Goal: Use online tool/utility: Utilize a website feature to perform a specific function

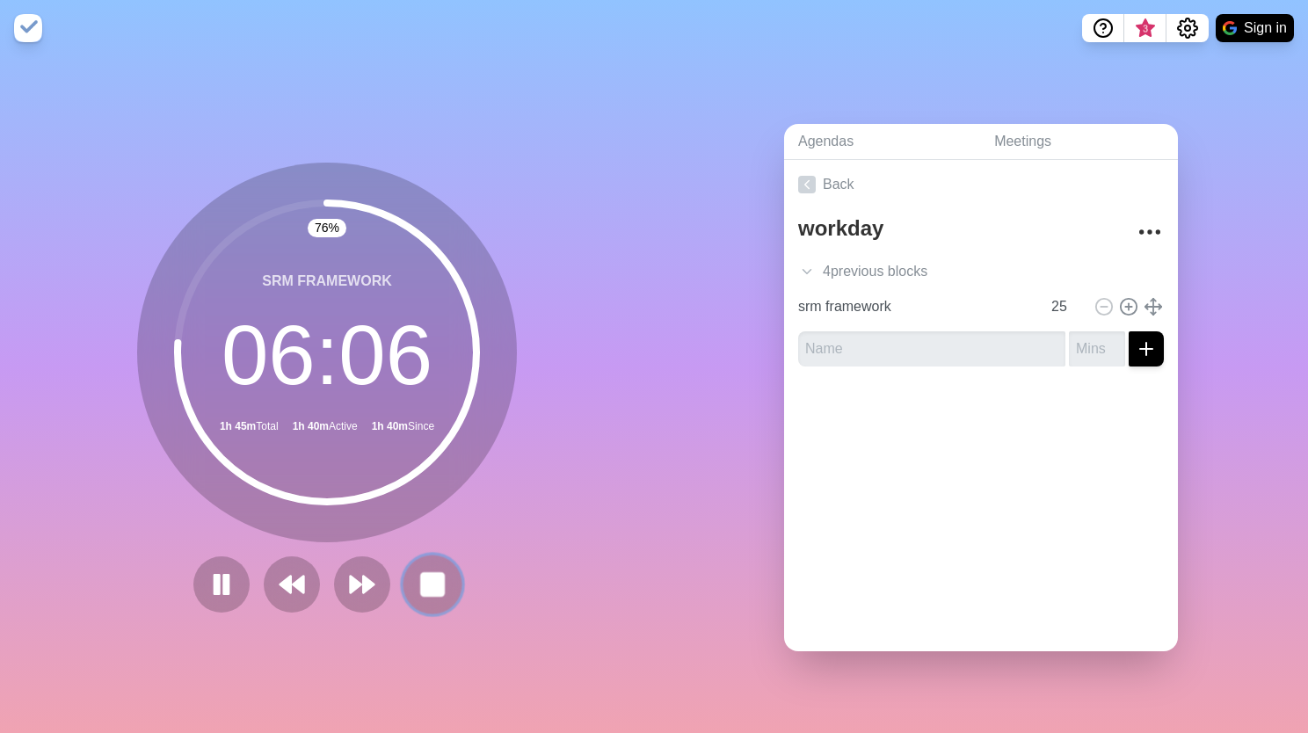
click at [421, 581] on rect at bounding box center [432, 584] width 22 height 22
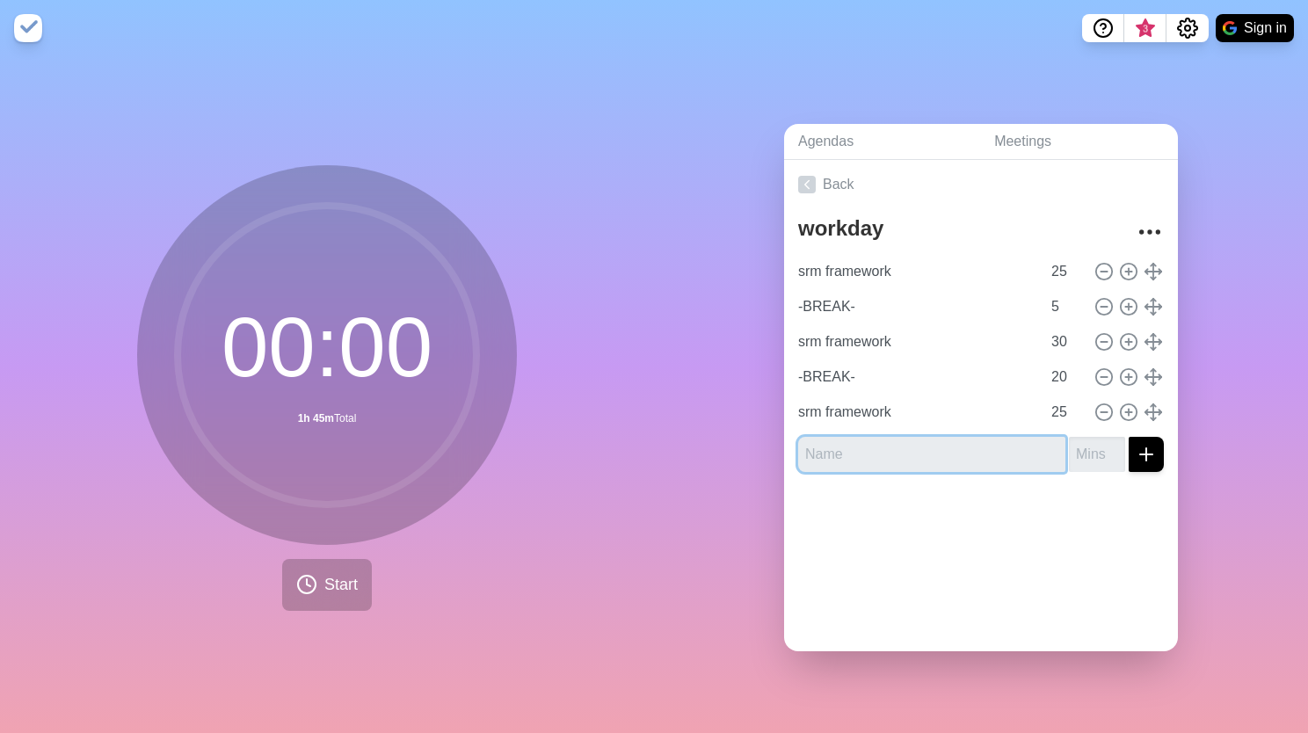
click at [947, 438] on input "text" at bounding box center [931, 454] width 267 height 35
type input "planning"
click at [1079, 458] on input "number" at bounding box center [1097, 454] width 56 height 35
click at [1069, 448] on input "number" at bounding box center [1097, 454] width 56 height 35
type input "2"
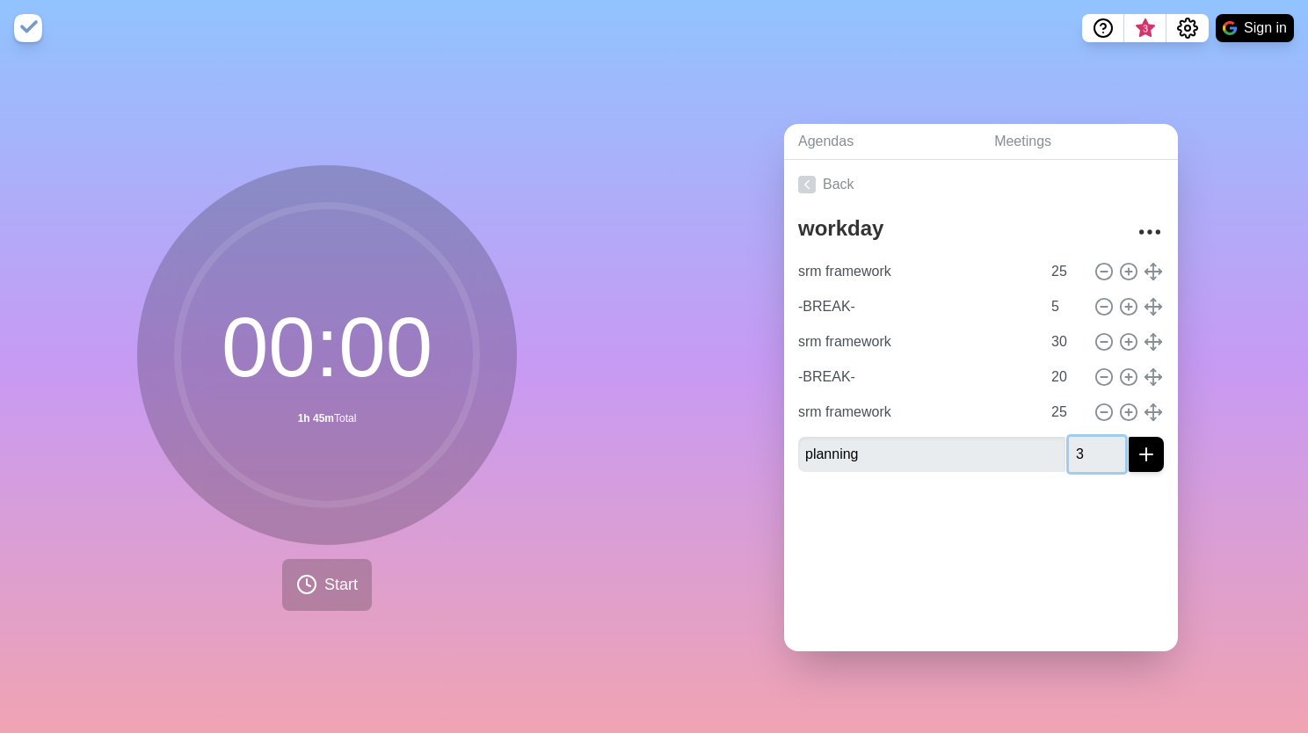
type input "3"
click at [1136, 444] on icon "submit" at bounding box center [1146, 454] width 21 height 21
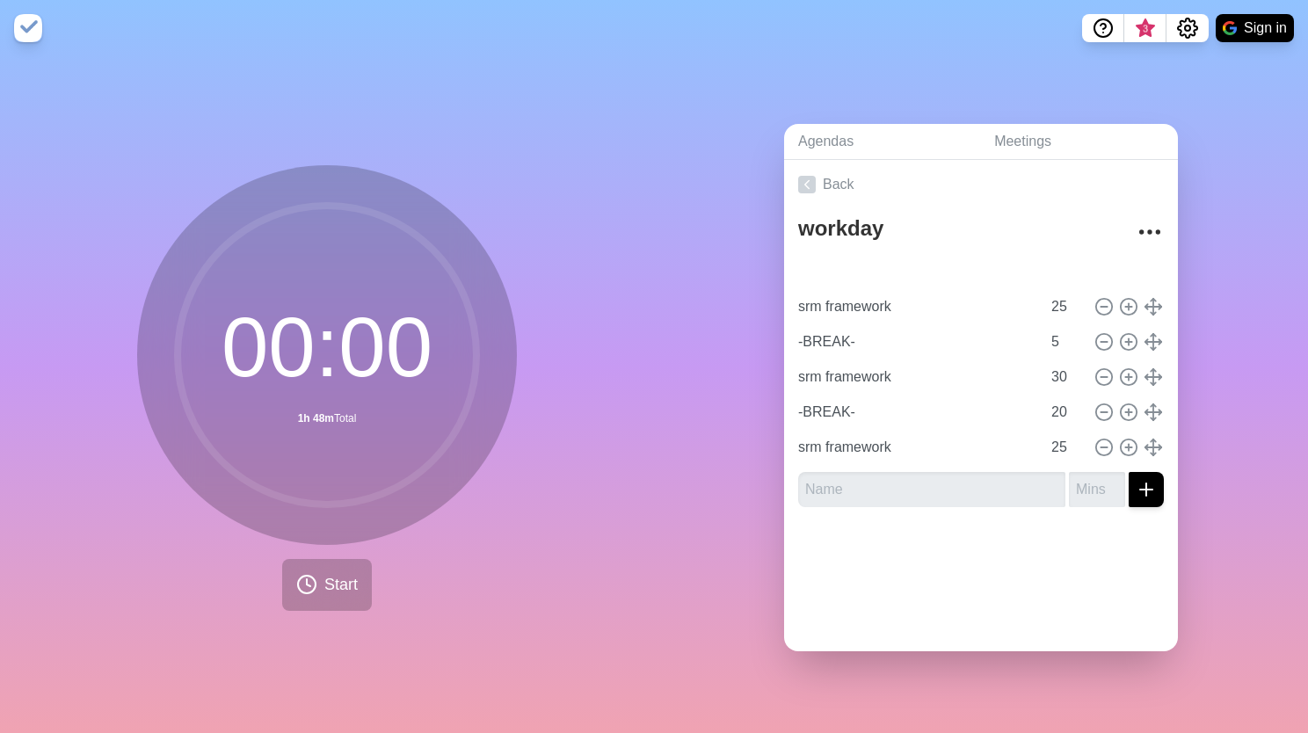
type input "planning"
type input "3"
type input "srm framework"
type input "25"
type input "-BREAK-"
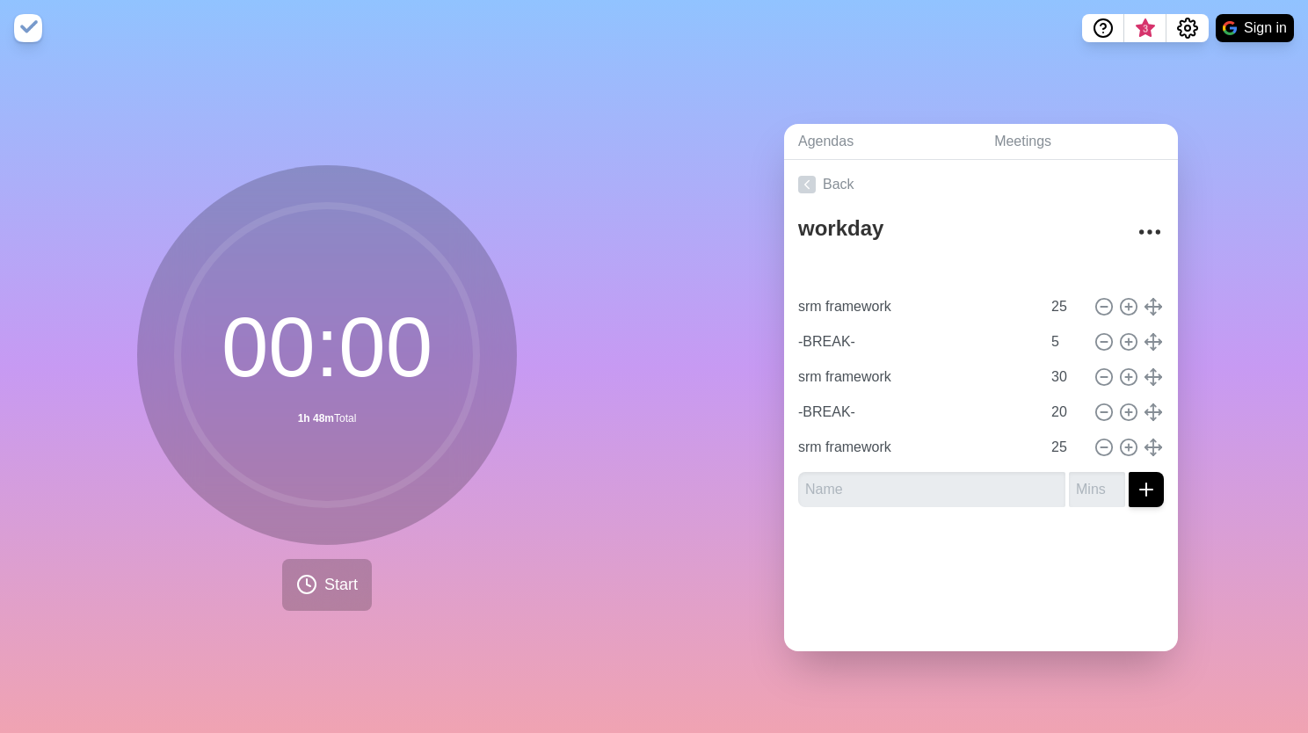
type input "5"
type input "srm framework"
type input "30"
type input "-BREAK-"
type input "20"
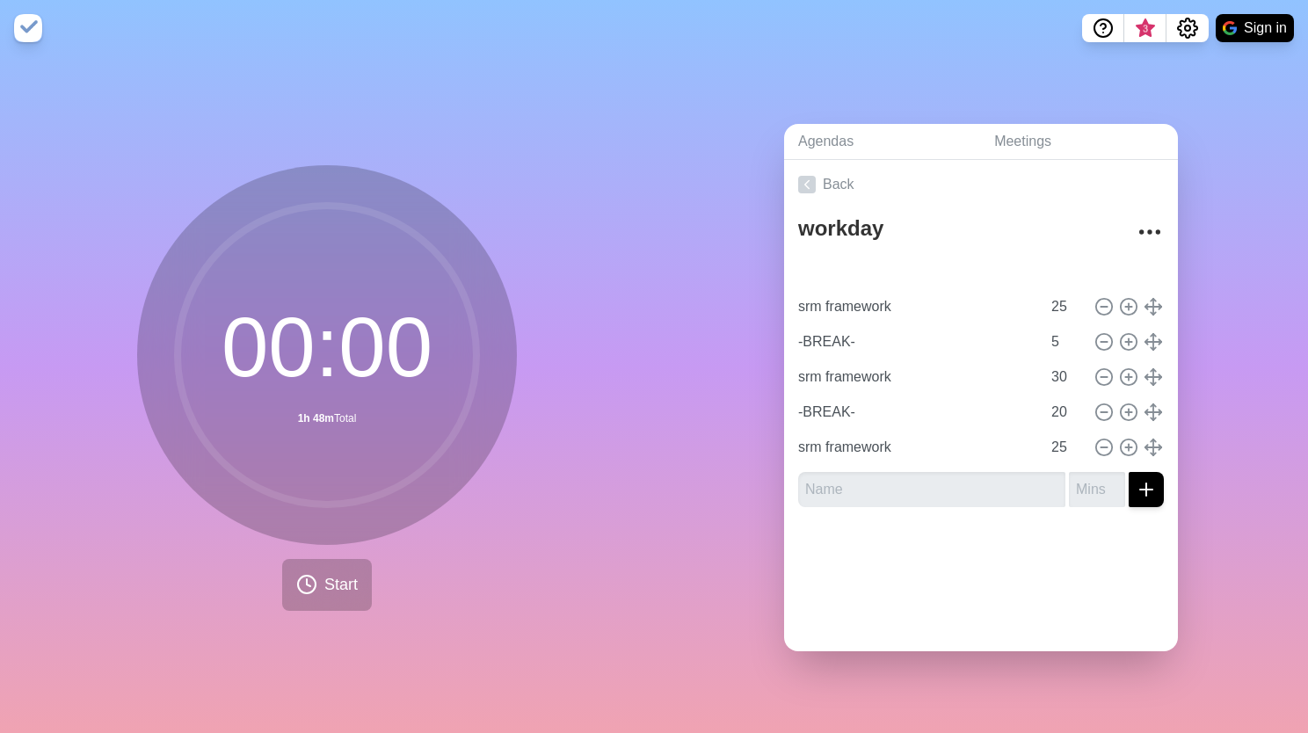
type input "srm framework"
type input "25"
click at [331, 601] on button "Start" at bounding box center [327, 585] width 90 height 52
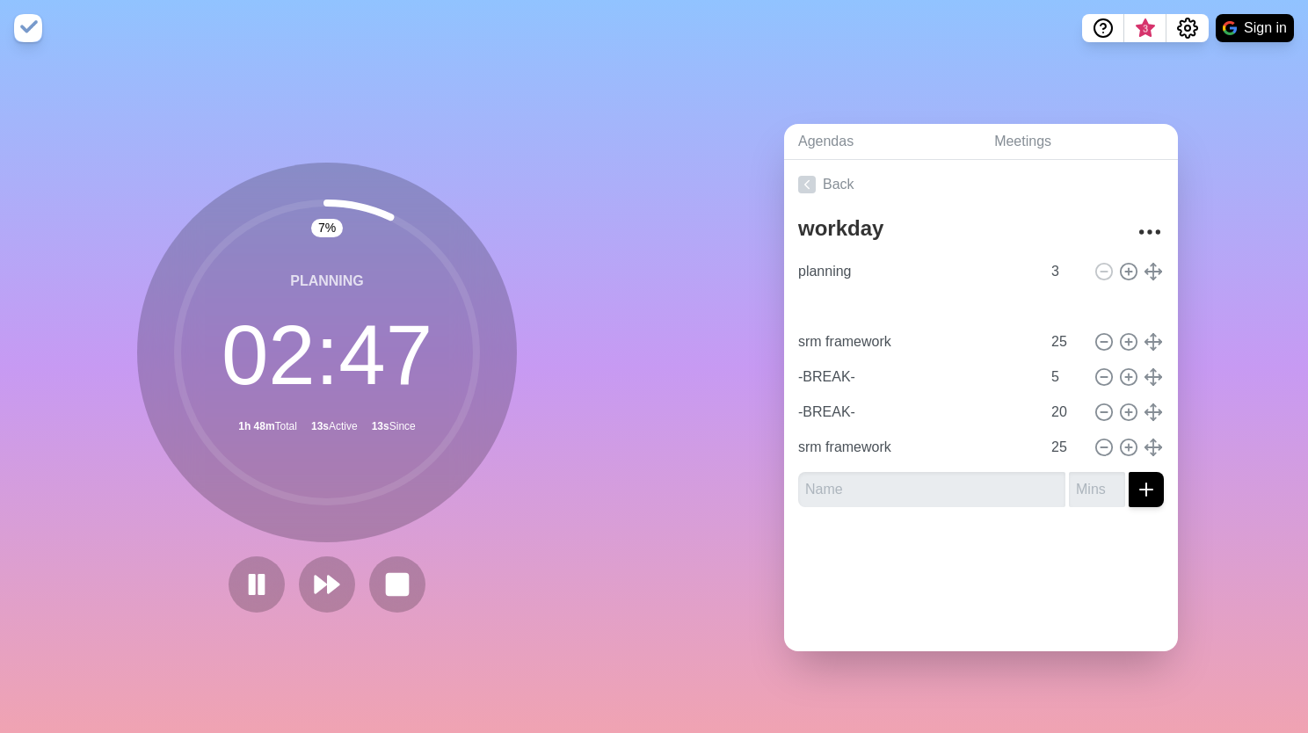
type input "30"
type input "srm framework"
type input "25"
type input "-BREAK-"
type input "5"
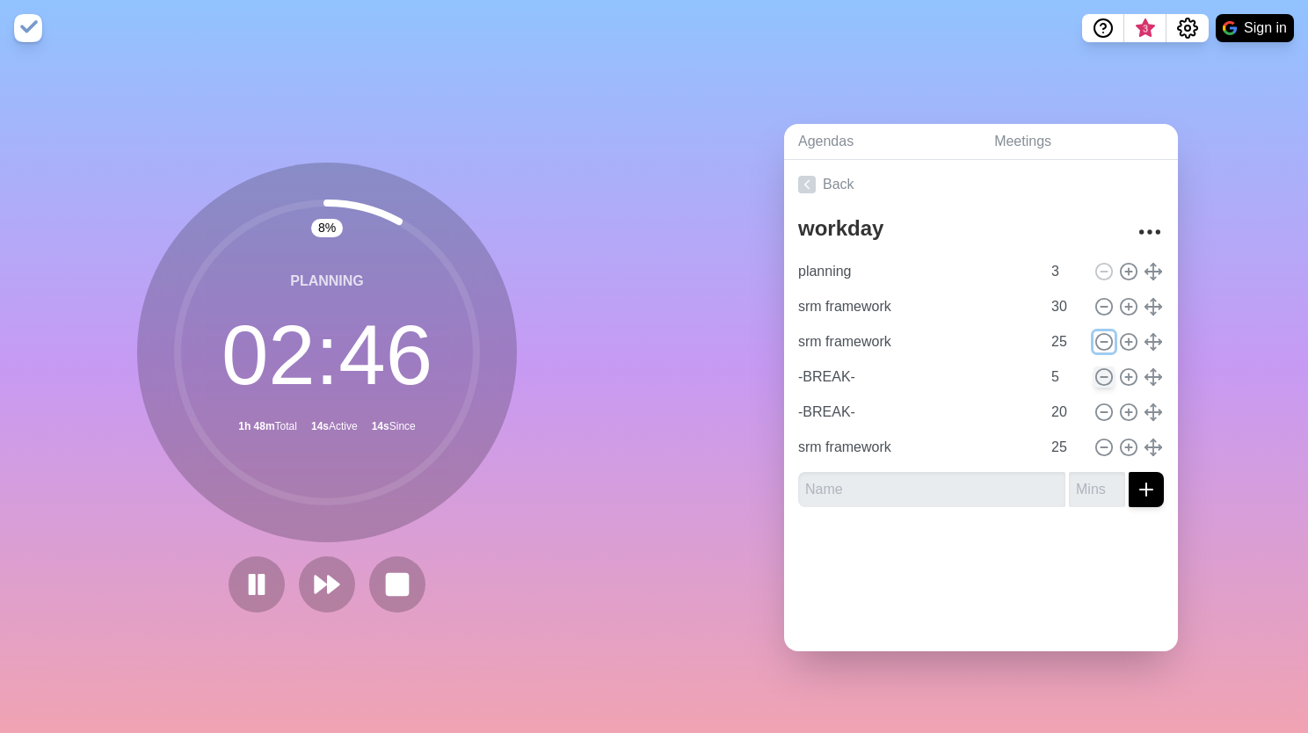
drag, startPoint x: 1083, startPoint y: 332, endPoint x: 1094, endPoint y: 371, distance: 40.1
click at [1094, 371] on div "planning 3 srm framework 30 srm framework 25 -BREAK- 5 -BREAK- 20 srm framework…" at bounding box center [981, 359] width 366 height 211
drag, startPoint x: 1040, startPoint y: 336, endPoint x: 1028, endPoint y: 334, distance: 12.4
click at [1045, 334] on input "5" at bounding box center [1066, 341] width 42 height 35
type input "10"
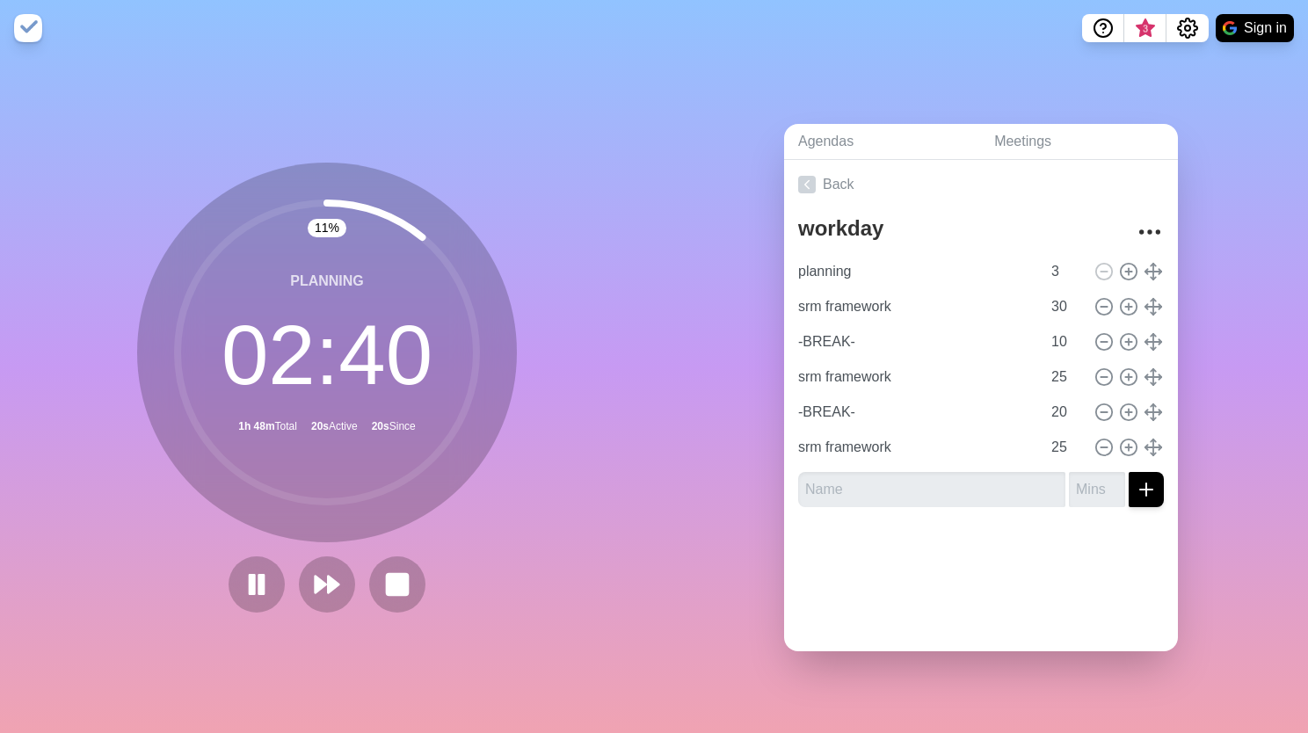
drag, startPoint x: 1022, startPoint y: 565, endPoint x: 1039, endPoint y: 480, distance: 86.2
click at [1027, 557] on div at bounding box center [981, 556] width 394 height 70
click at [1095, 406] on icon at bounding box center [1104, 412] width 19 height 19
type input "srm framework"
type input "25"
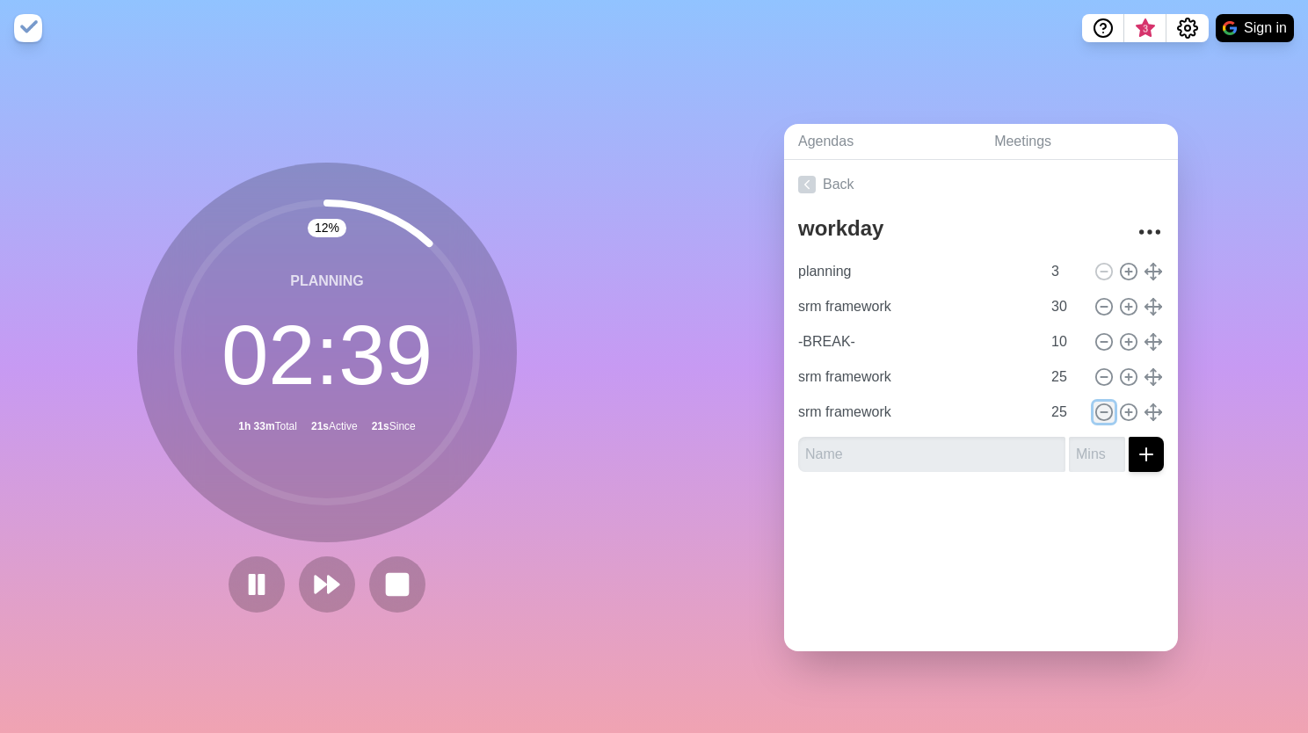
click at [1095, 407] on icon at bounding box center [1104, 412] width 19 height 19
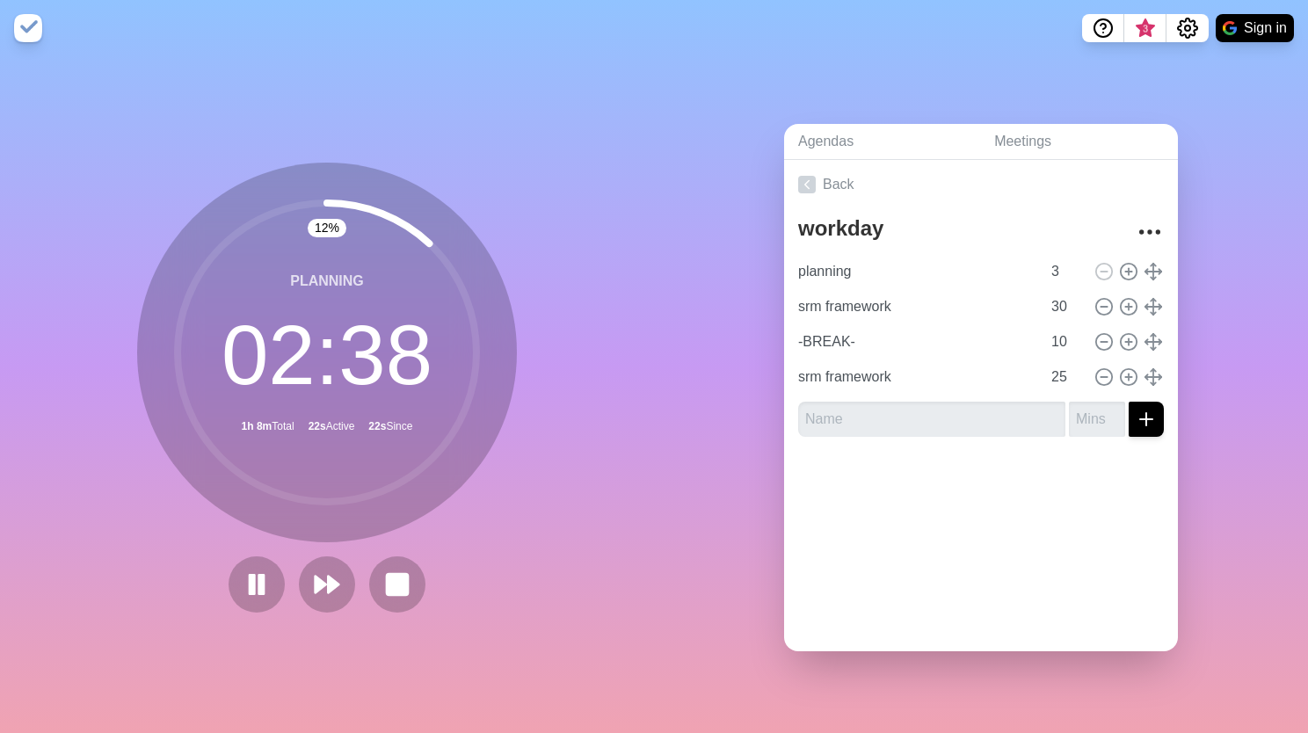
click at [1030, 533] on div "Back workday planning 3 srm framework 30 -BREAK- 10 srm framework 25" at bounding box center [981, 406] width 394 height 492
click at [1052, 333] on input "10" at bounding box center [1066, 341] width 42 height 35
drag, startPoint x: 1052, startPoint y: 333, endPoint x: 1023, endPoint y: 376, distance: 51.5
click at [1045, 329] on input "10" at bounding box center [1066, 341] width 42 height 35
type input "5"
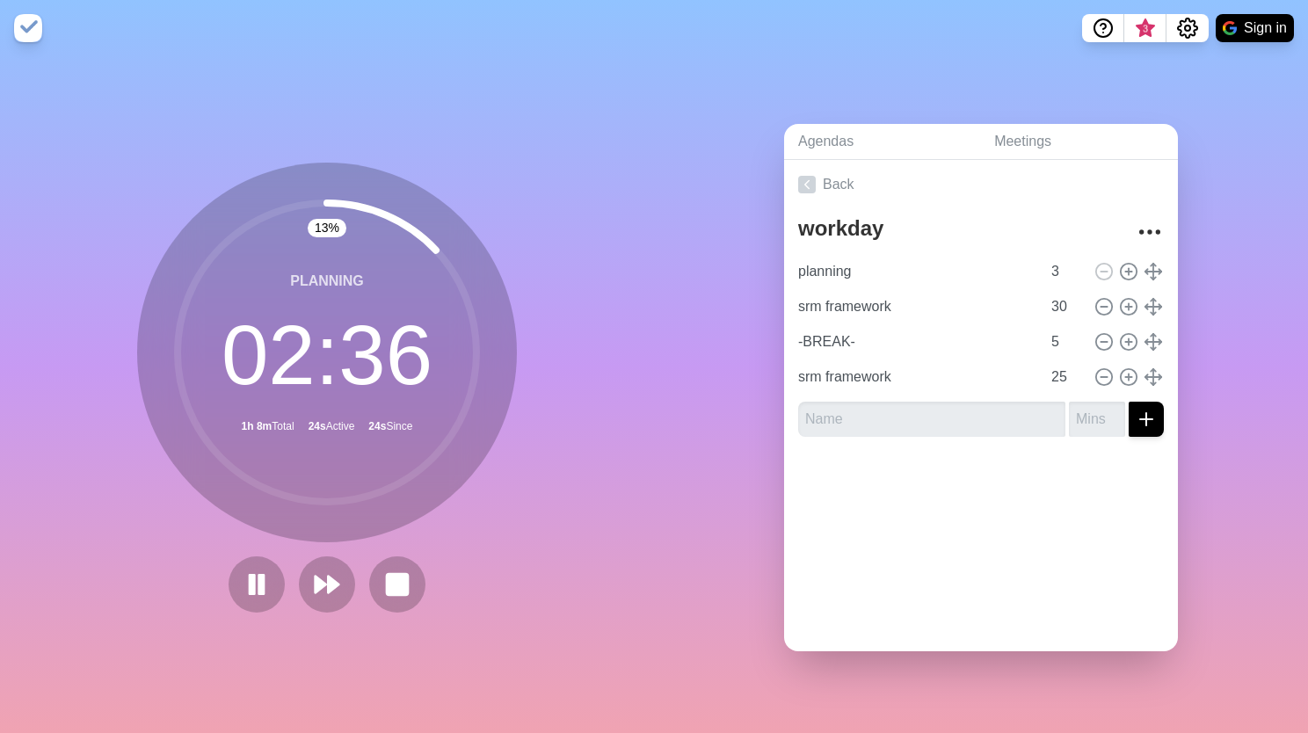
click at [1022, 463] on div at bounding box center [981, 486] width 394 height 70
click at [1023, 463] on div at bounding box center [981, 486] width 394 height 70
click at [1096, 299] on circle at bounding box center [1104, 307] width 16 height 16
type input "-BREAK-"
type input "5"
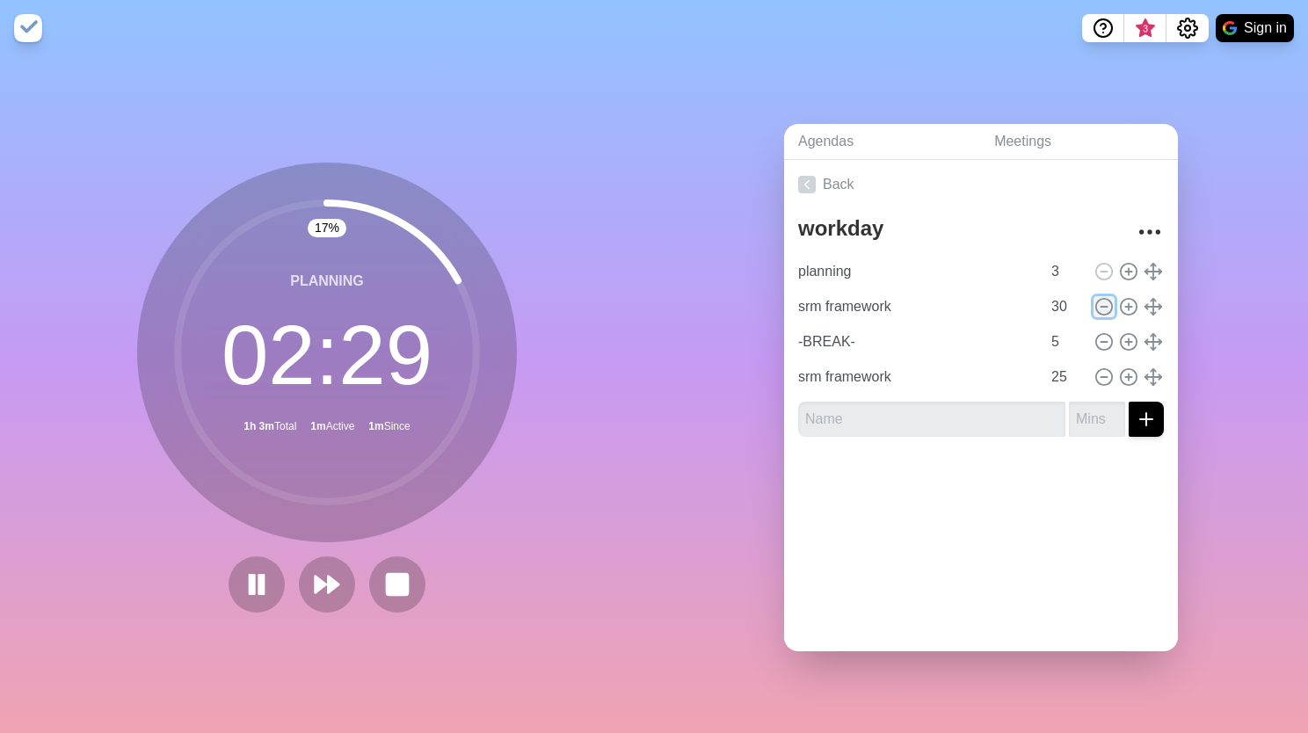
type input "srm framework"
type input "25"
click at [1096, 299] on circle at bounding box center [1104, 307] width 16 height 16
type input "srm framework"
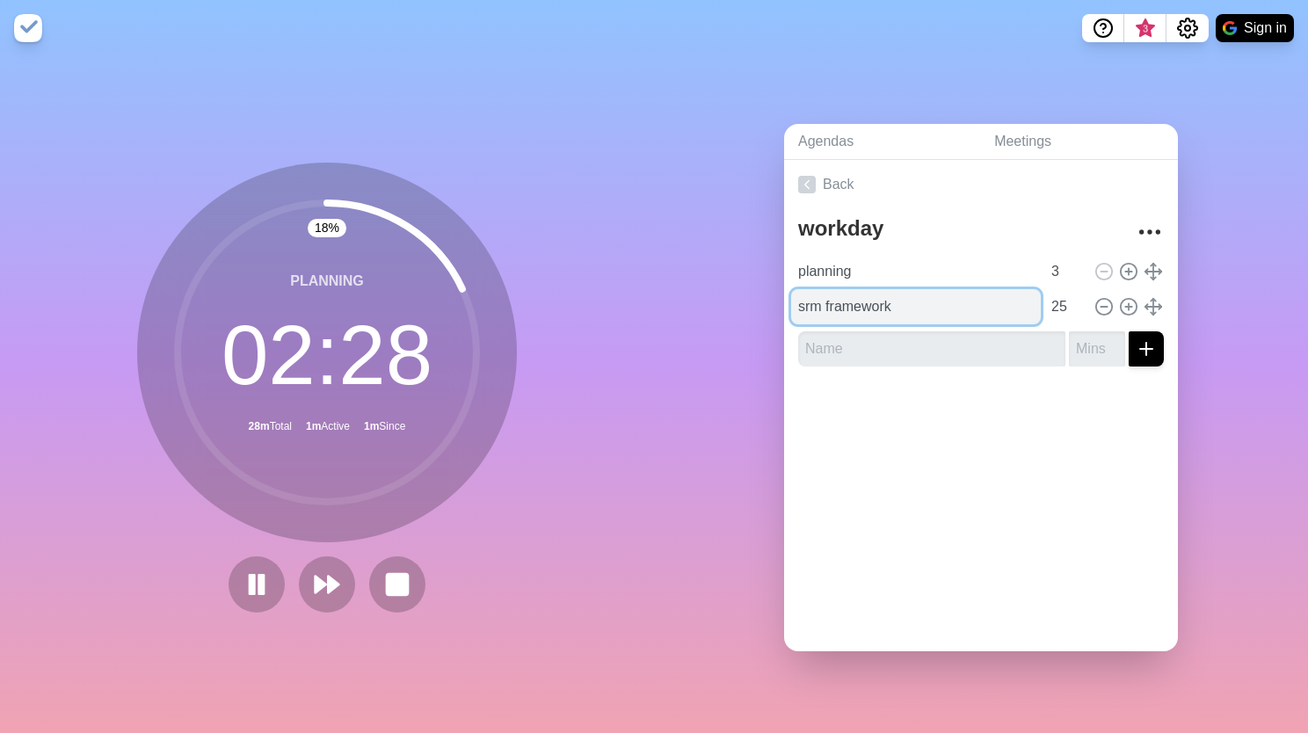
click at [1009, 303] on input "srm framework" at bounding box center [916, 306] width 250 height 35
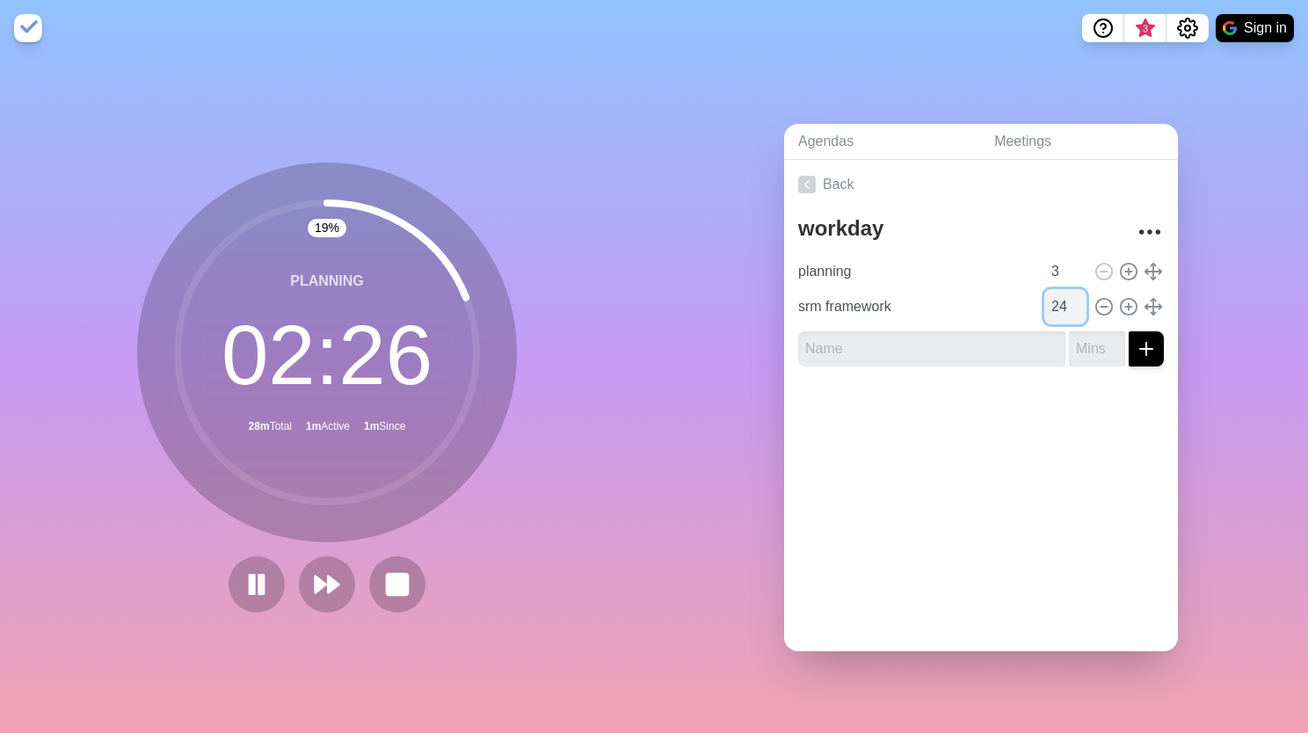
click at [1053, 305] on input "24" at bounding box center [1066, 306] width 42 height 35
drag, startPoint x: 1048, startPoint y: 305, endPoint x: 1030, endPoint y: 302, distance: 18.7
click at [1045, 302] on input "24" at bounding box center [1066, 306] width 42 height 35
type input "20"
click at [1097, 310] on div "srm framework 20" at bounding box center [981, 306] width 380 height 35
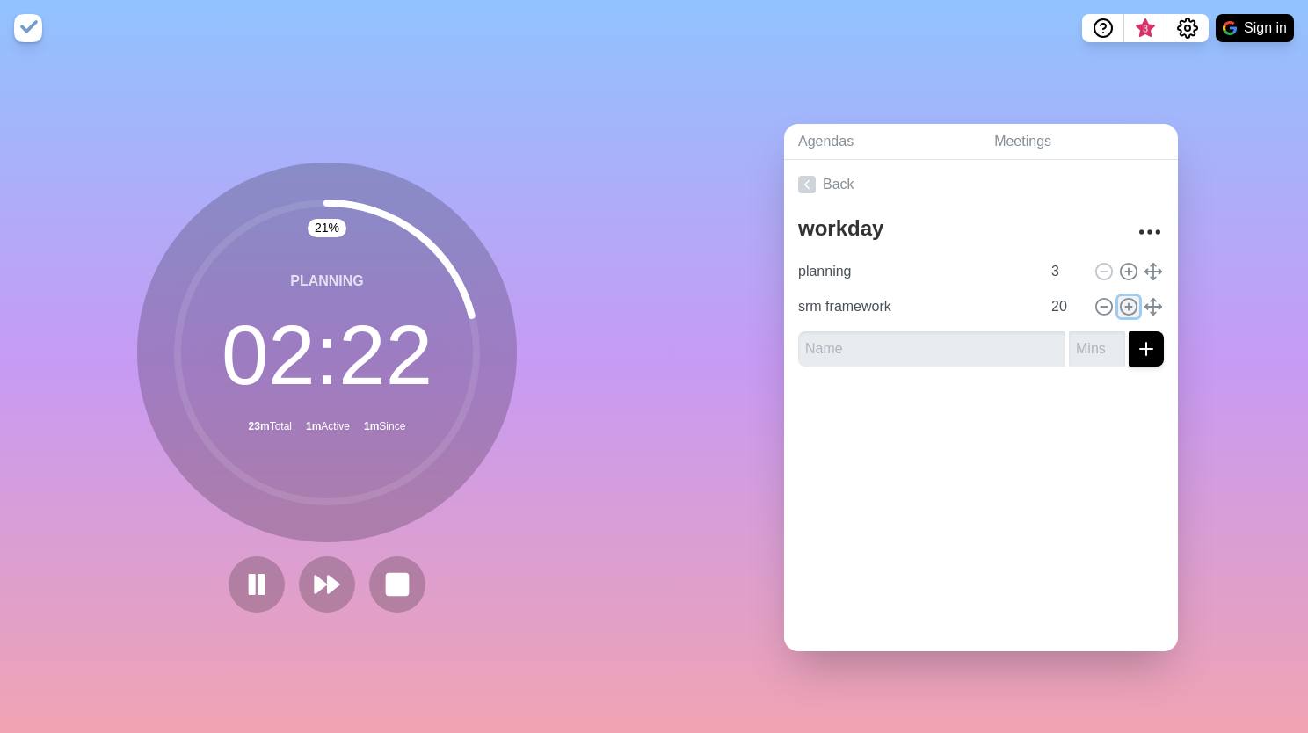
click at [1119, 301] on icon at bounding box center [1128, 306] width 19 height 19
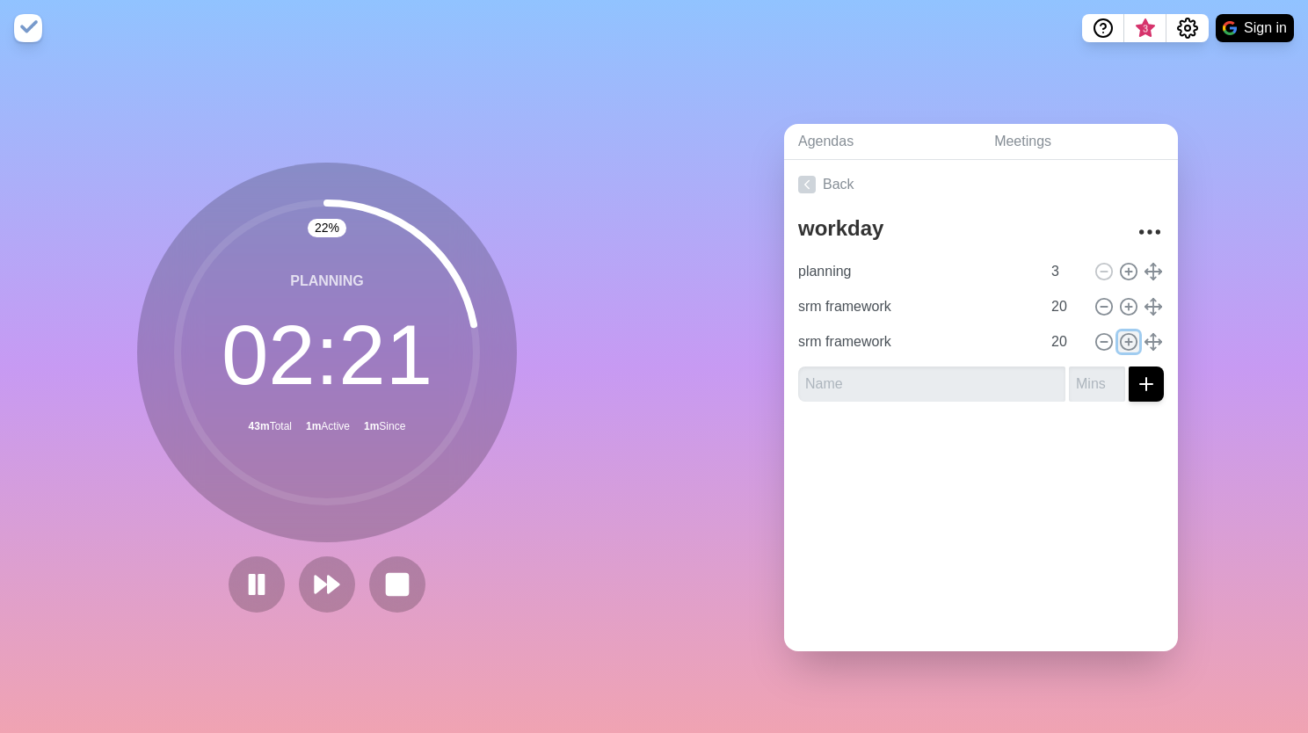
click at [1119, 336] on icon at bounding box center [1128, 341] width 19 height 19
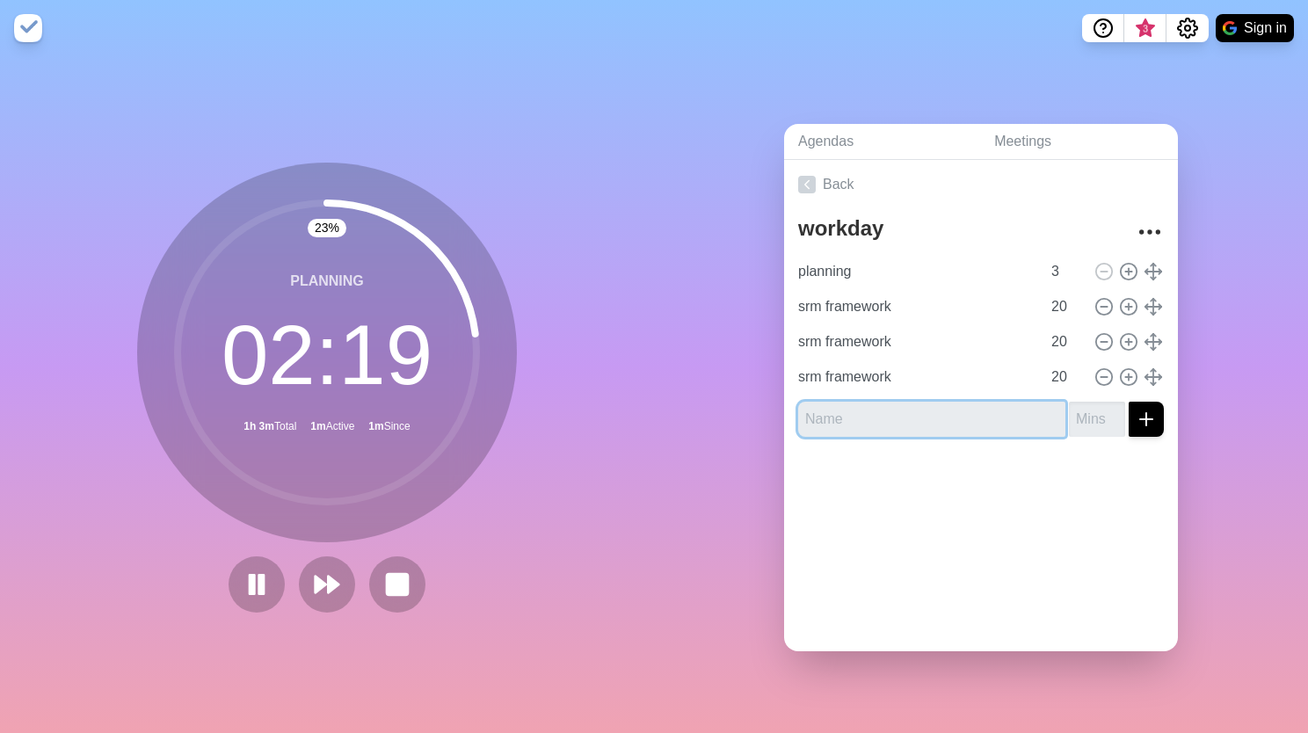
click at [931, 406] on input "text" at bounding box center [931, 419] width 267 height 35
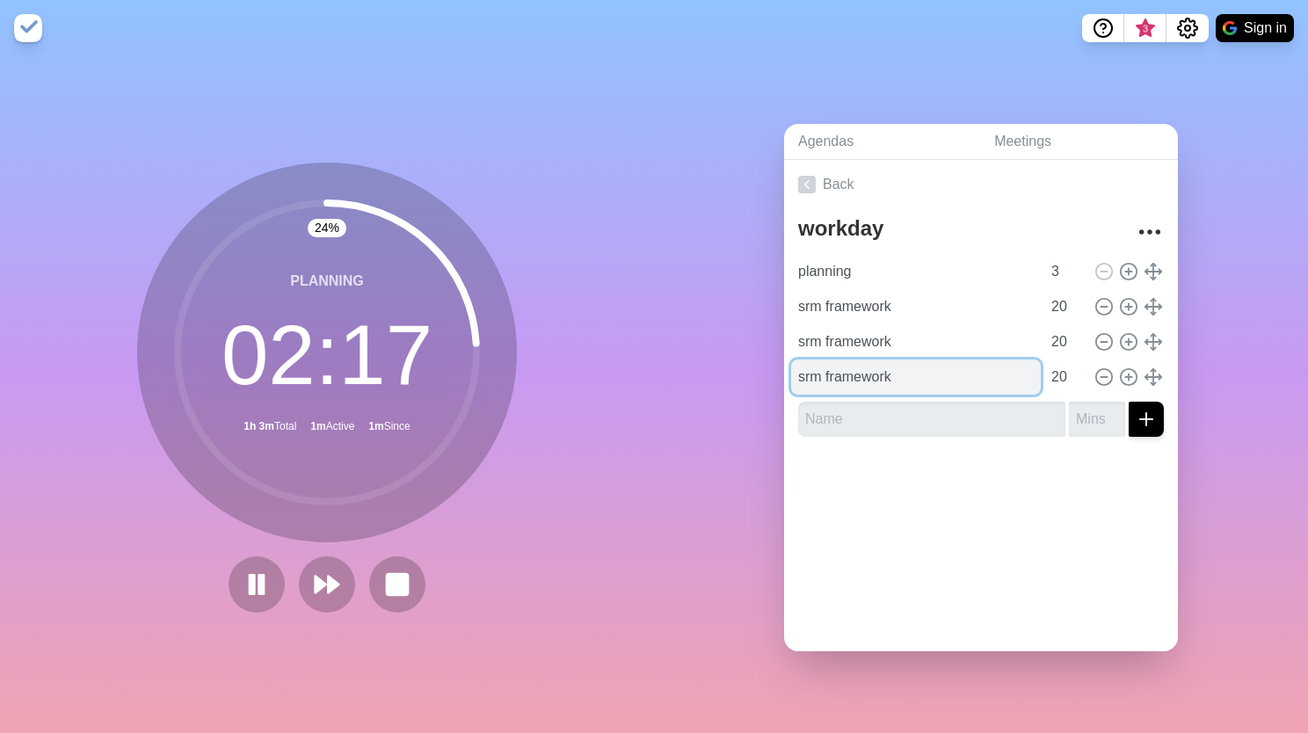
click at [914, 364] on input "srm framework" at bounding box center [916, 377] width 250 height 35
drag, startPoint x: 899, startPoint y: 368, endPoint x: 693, endPoint y: 339, distance: 207.8
click at [694, 339] on div "Agendas Meetings Back workday planning 3 srm framework 20 srm framework 20 srm …" at bounding box center [981, 394] width 654 height 677
type input "_break_"
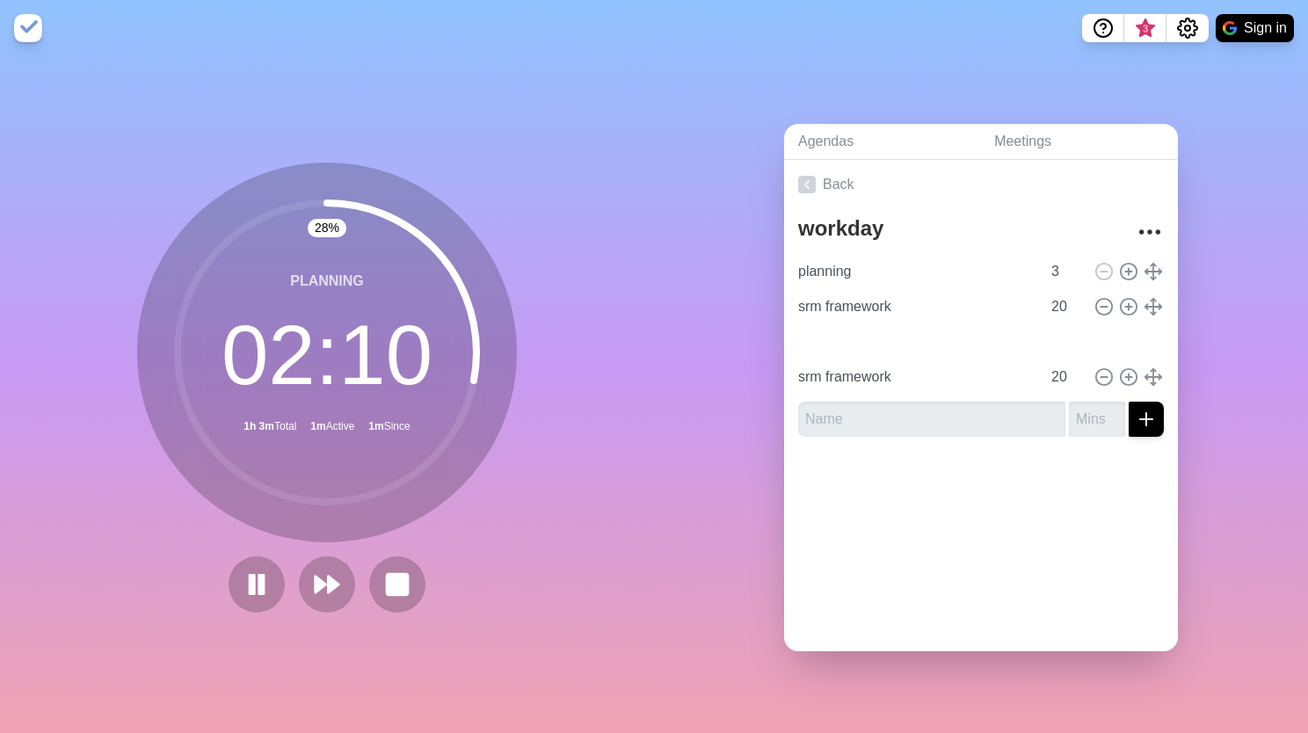
type input "_break_"
type input "srm framework"
click at [1045, 370] on input "20" at bounding box center [1066, 377] width 42 height 35
drag, startPoint x: 1045, startPoint y: 374, endPoint x: 1032, endPoint y: 370, distance: 12.8
click at [1045, 370] on input "20" at bounding box center [1066, 377] width 42 height 35
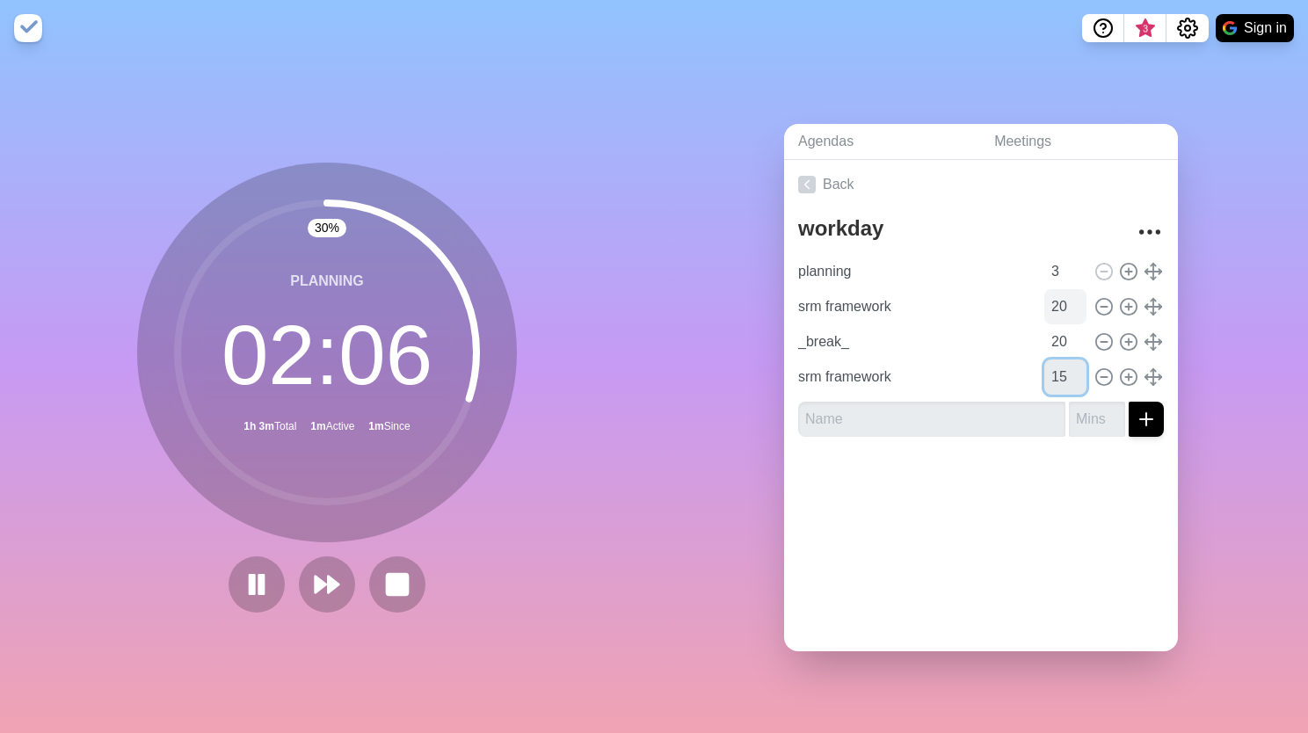
type input "15"
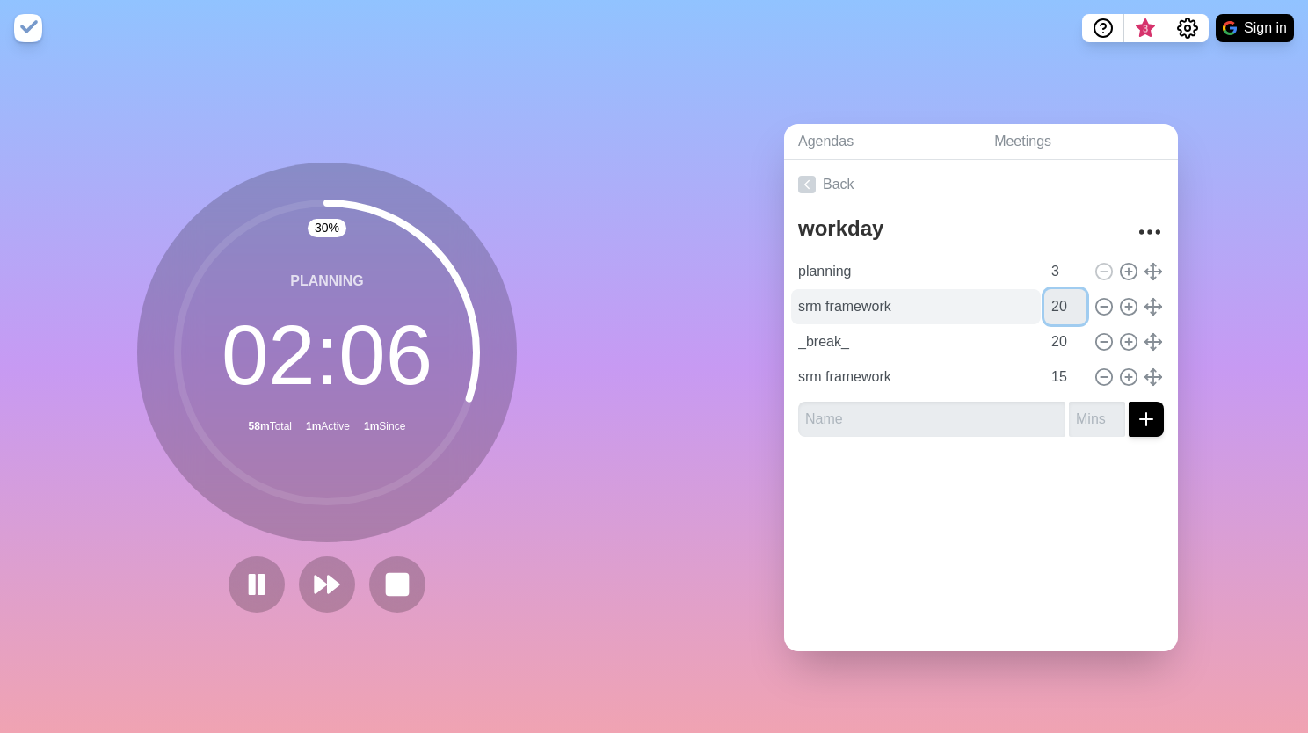
drag, startPoint x: 1043, startPoint y: 308, endPoint x: 1014, endPoint y: 302, distance: 29.5
click at [1014, 302] on div "srm framework 20" at bounding box center [981, 306] width 380 height 35
type input "25"
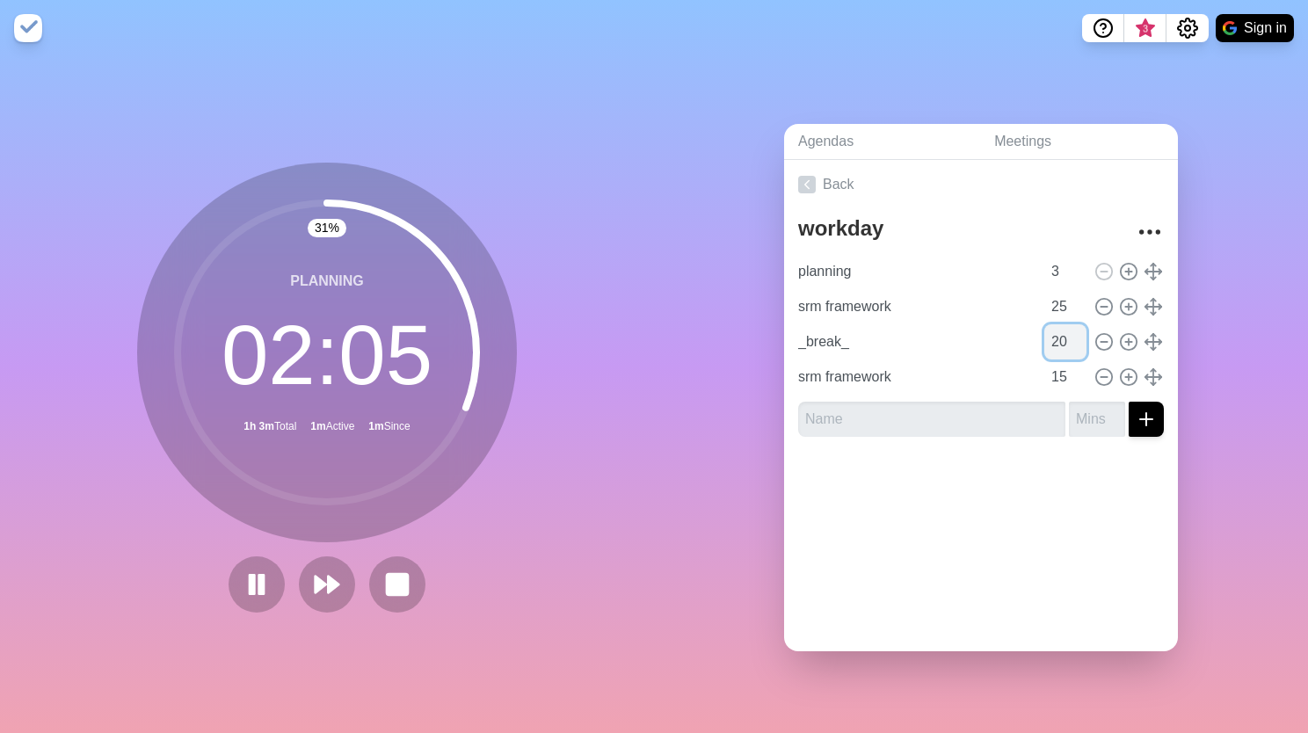
click at [1045, 336] on input "20" at bounding box center [1066, 341] width 42 height 35
drag, startPoint x: 1045, startPoint y: 336, endPoint x: 1019, endPoint y: 361, distance: 36.1
click at [1045, 331] on input "20" at bounding box center [1066, 341] width 42 height 35
type input "5"
click at [1045, 481] on div at bounding box center [981, 486] width 394 height 70
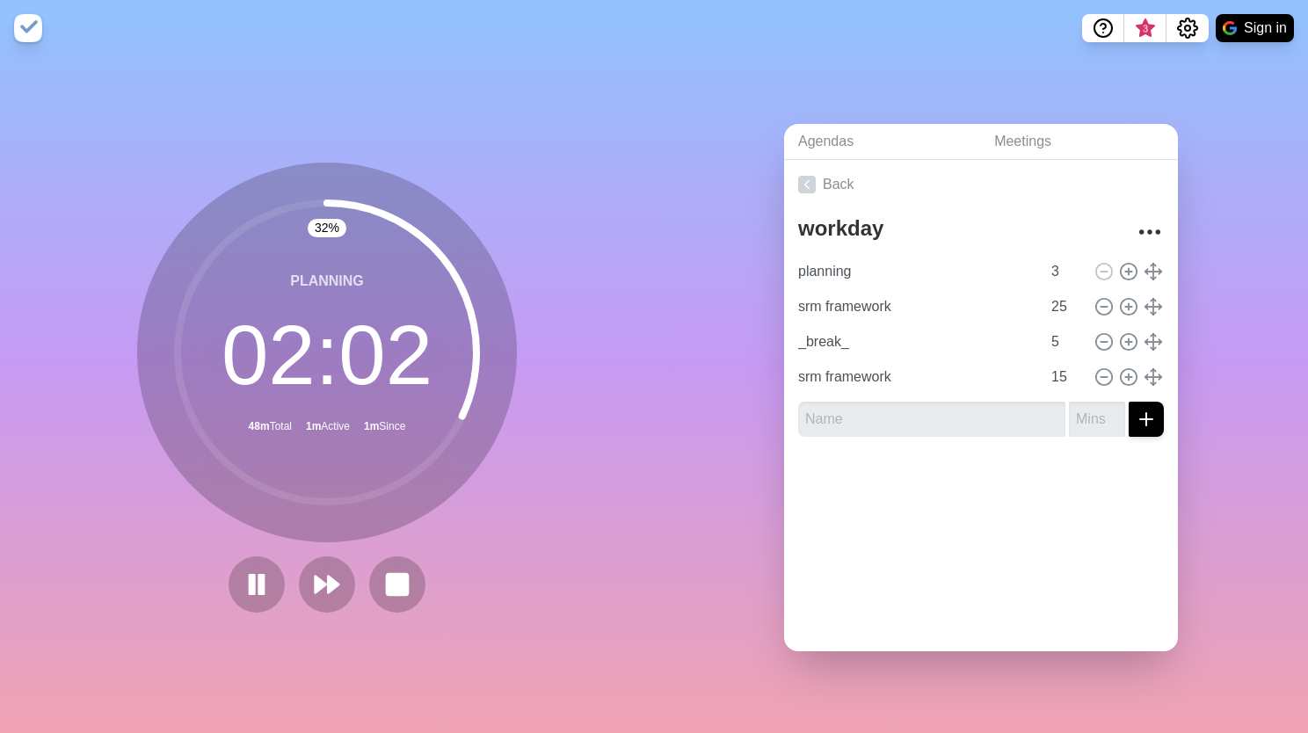
click at [1028, 482] on div at bounding box center [981, 486] width 394 height 70
